Goal: Task Accomplishment & Management: Use online tool/utility

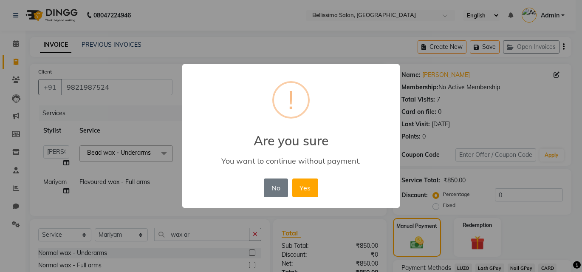
select select "8296"
select select "88284"
select select "service"
select select "79979"
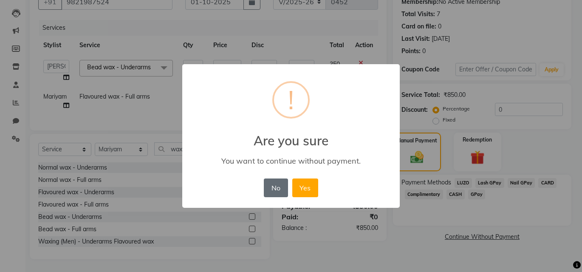
click at [278, 196] on button "No" at bounding box center [276, 187] width 24 height 19
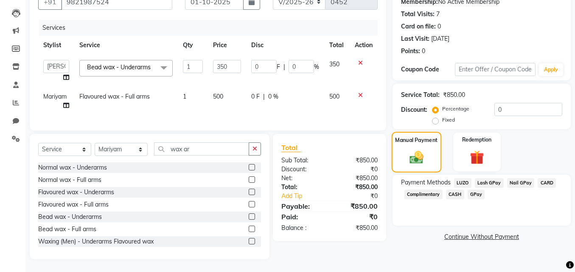
click at [420, 150] on img at bounding box center [416, 157] width 23 height 16
click at [474, 232] on link "Continue Without Payment" at bounding box center [481, 236] width 175 height 9
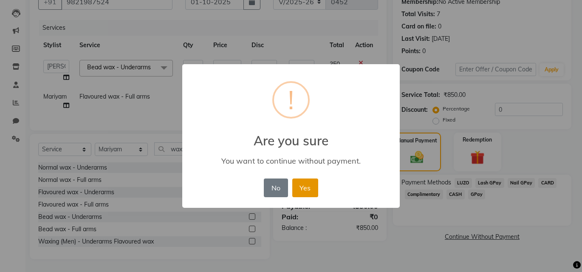
click at [303, 186] on button "Yes" at bounding box center [305, 187] width 26 height 19
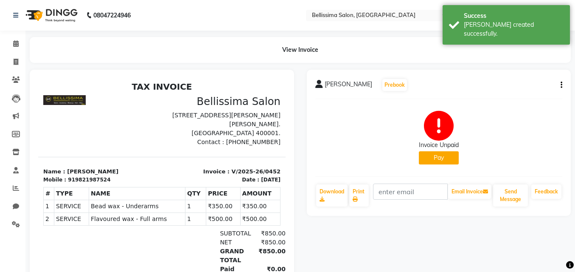
click at [11, 35] on li "Calendar" at bounding box center [12, 44] width 25 height 18
drag, startPoint x: 13, startPoint y: 38, endPoint x: 19, endPoint y: 45, distance: 9.3
click at [13, 38] on link "Calendar" at bounding box center [13, 44] width 20 height 14
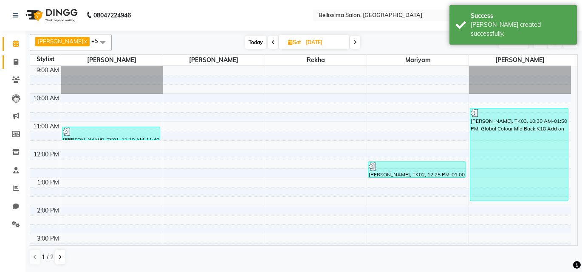
click at [16, 67] on link "Invoice" at bounding box center [13, 62] width 20 height 14
select select "8296"
select select "service"
